Goal: Information Seeking & Learning: Learn about a topic

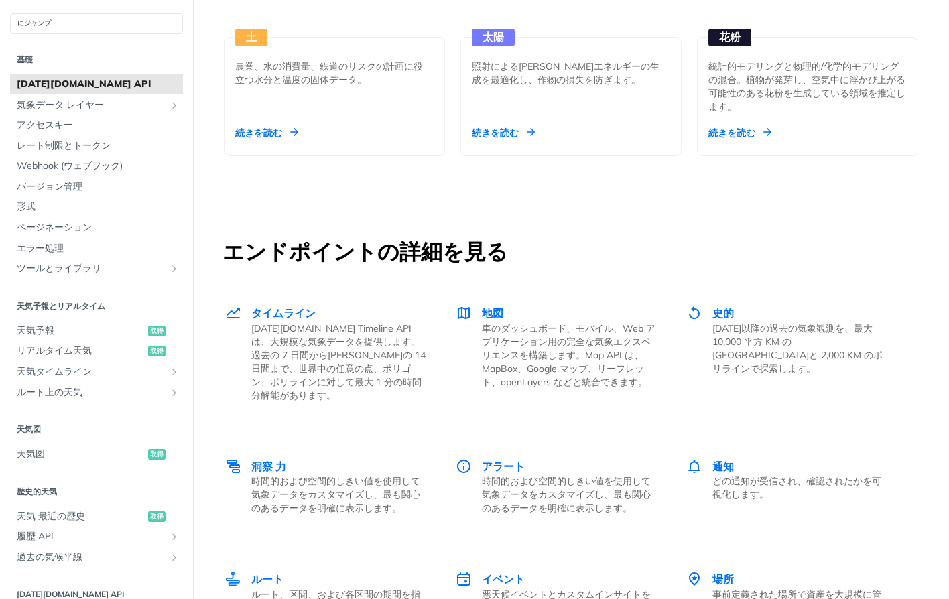
scroll to position [1407, 0]
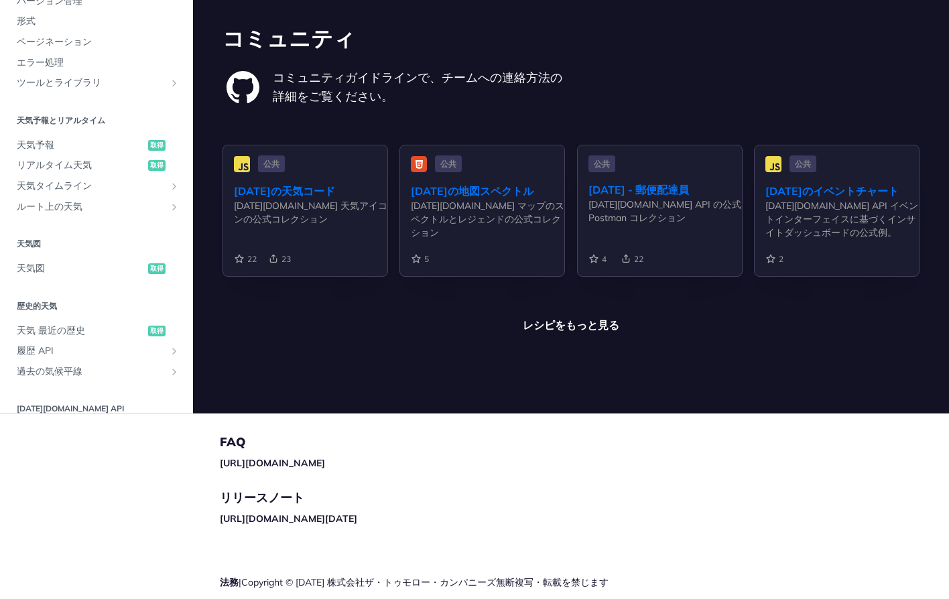
scroll to position [3171, 0]
